Goal: Task Accomplishment & Management: Use online tool/utility

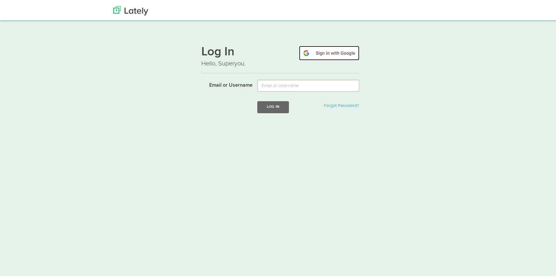
click at [331, 54] on img at bounding box center [329, 52] width 60 height 15
click at [345, 53] on img at bounding box center [329, 52] width 60 height 15
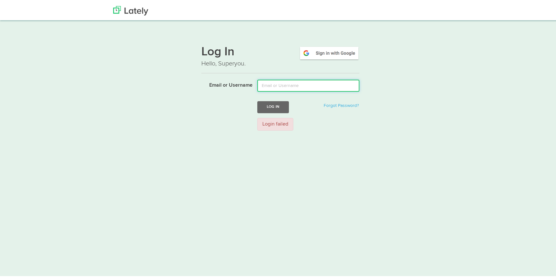
click at [295, 82] on input "Email or Username" at bounding box center [308, 84] width 102 height 12
click at [307, 89] on input "Email or Username" at bounding box center [308, 84] width 102 height 12
click at [311, 85] on input "Email or Username" at bounding box center [308, 84] width 102 height 12
type input "[EMAIL_ADDRESS][DOMAIN_NAME]"
click at [257, 100] on button "Log In" at bounding box center [273, 106] width 32 height 12
